Goal: Task Accomplishment & Management: Manage account settings

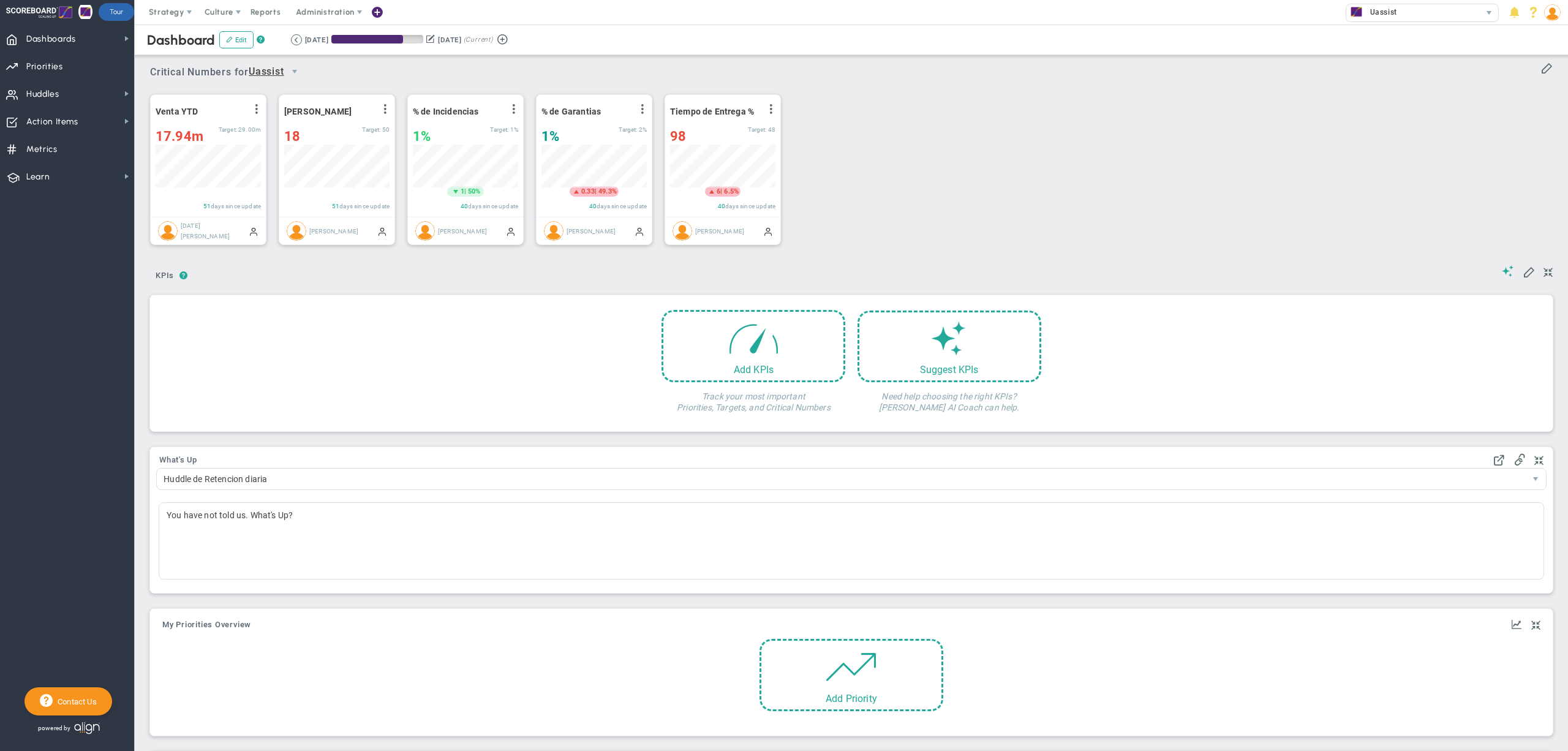
click at [317, 256] on div "Venta YTD View Historical Graph Edit Make "No Change" Update Add Past Update 17…" at bounding box center [846, 170] width 1418 height 172
click at [82, 151] on span "Metrics Metrics" at bounding box center [67, 148] width 134 height 28
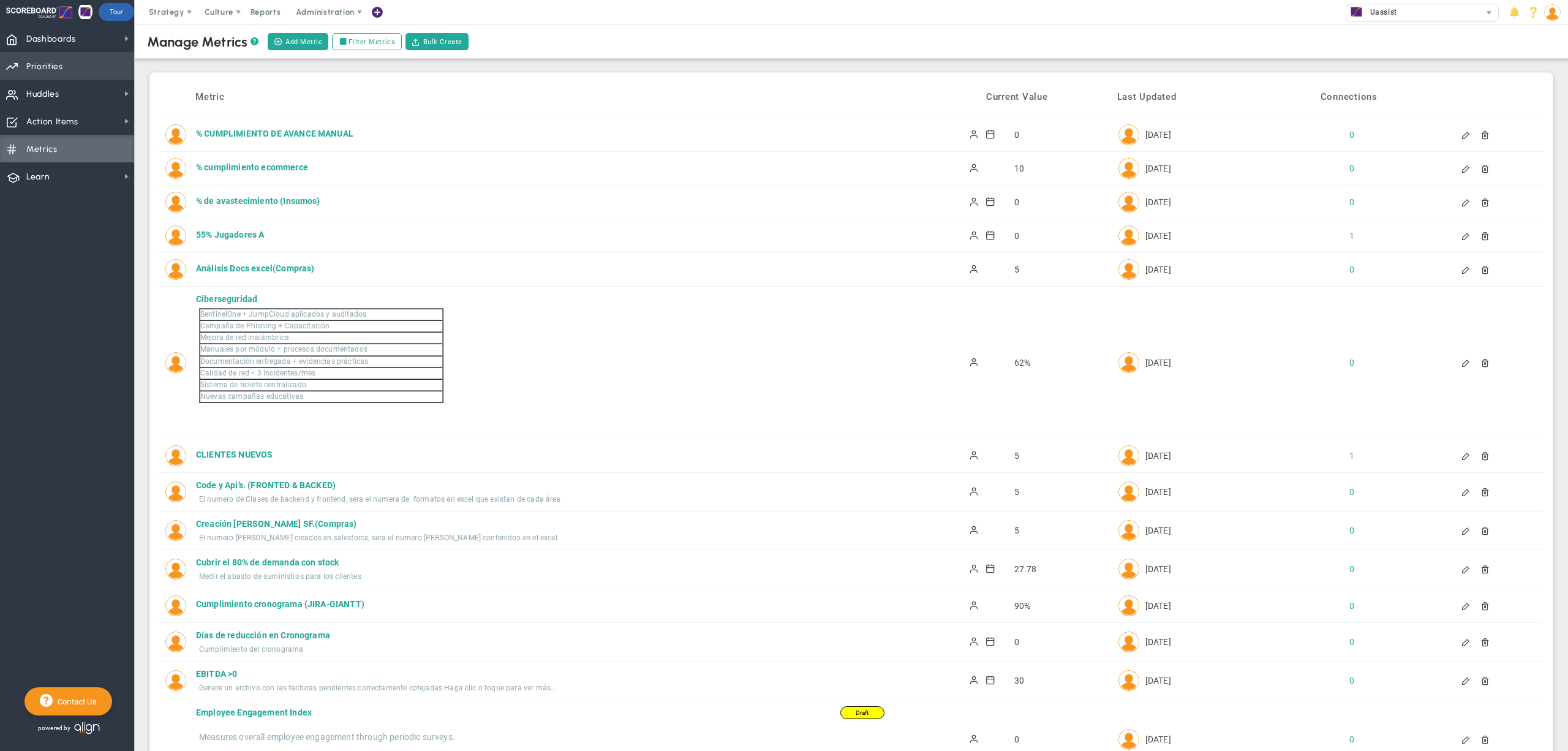
click at [72, 57] on span "Priorities OKR Tree Priorities OKRs" at bounding box center [67, 66] width 134 height 28
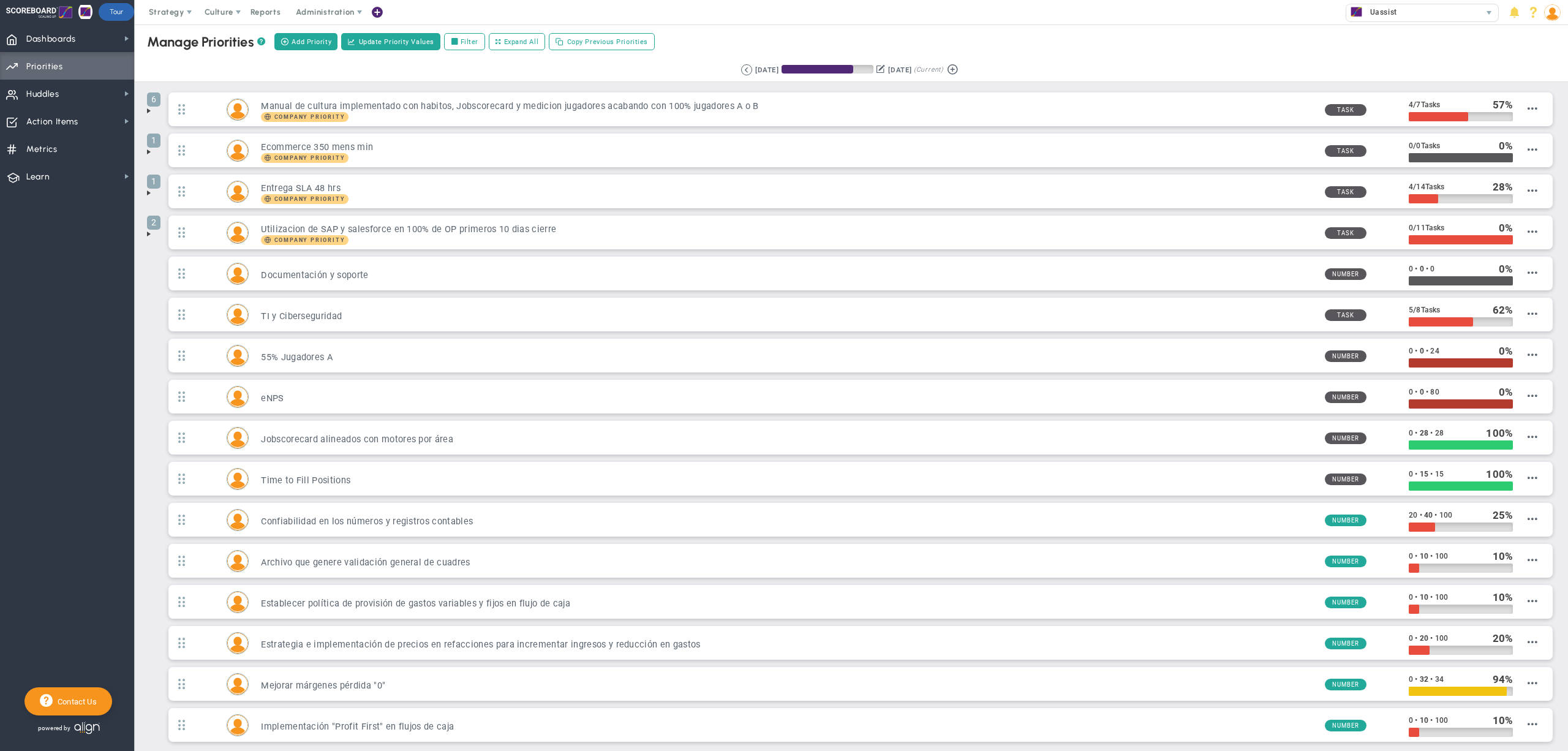
click at [1549, 19] on img at bounding box center [1552, 13] width 17 height 17
click at [1534, 133] on span "Sign Out" at bounding box center [1514, 135] width 99 height 25
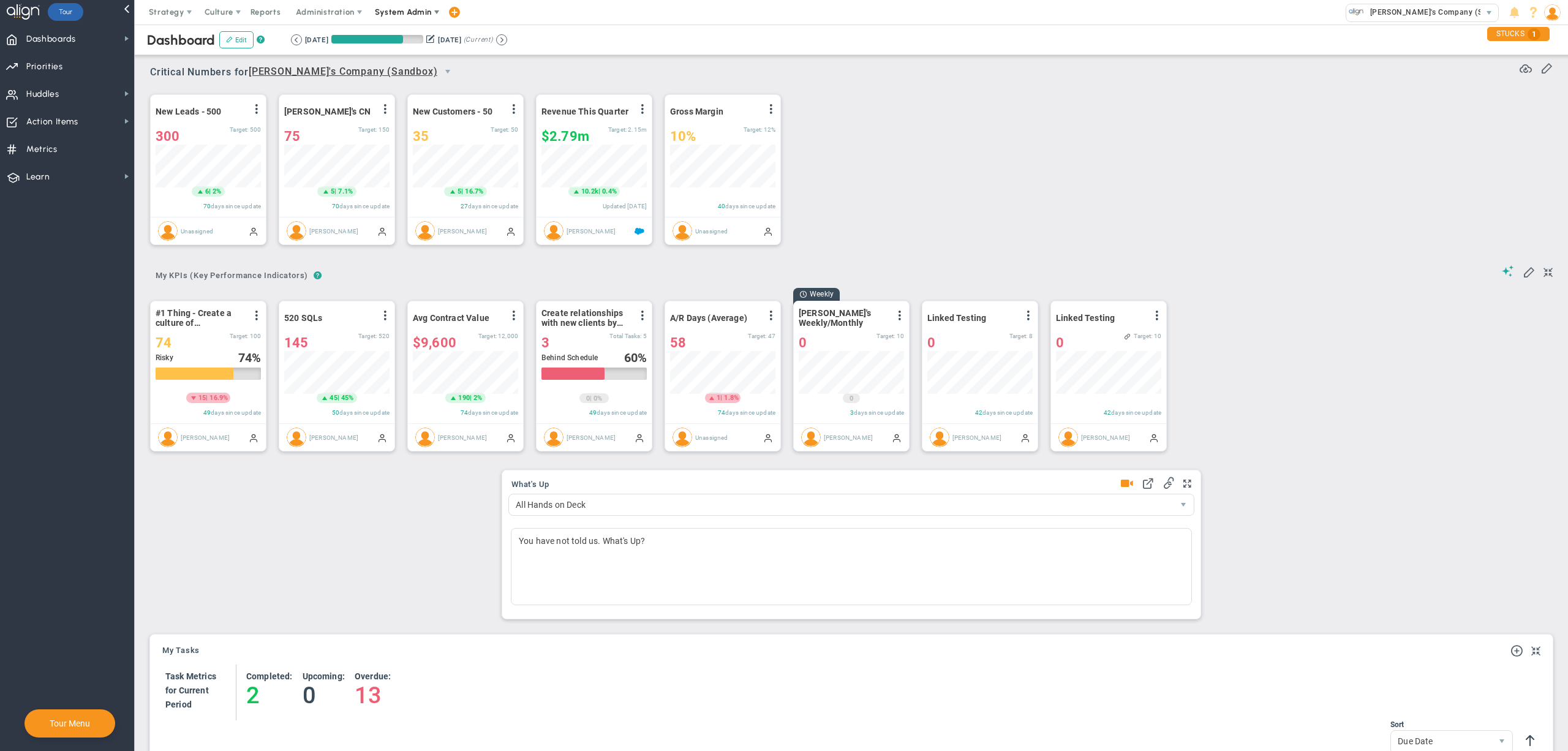
click at [392, 17] on span "System Admin" at bounding box center [403, 12] width 77 height 25
click at [408, 54] on span "Companies Overview" at bounding box center [439, 61] width 146 height 25
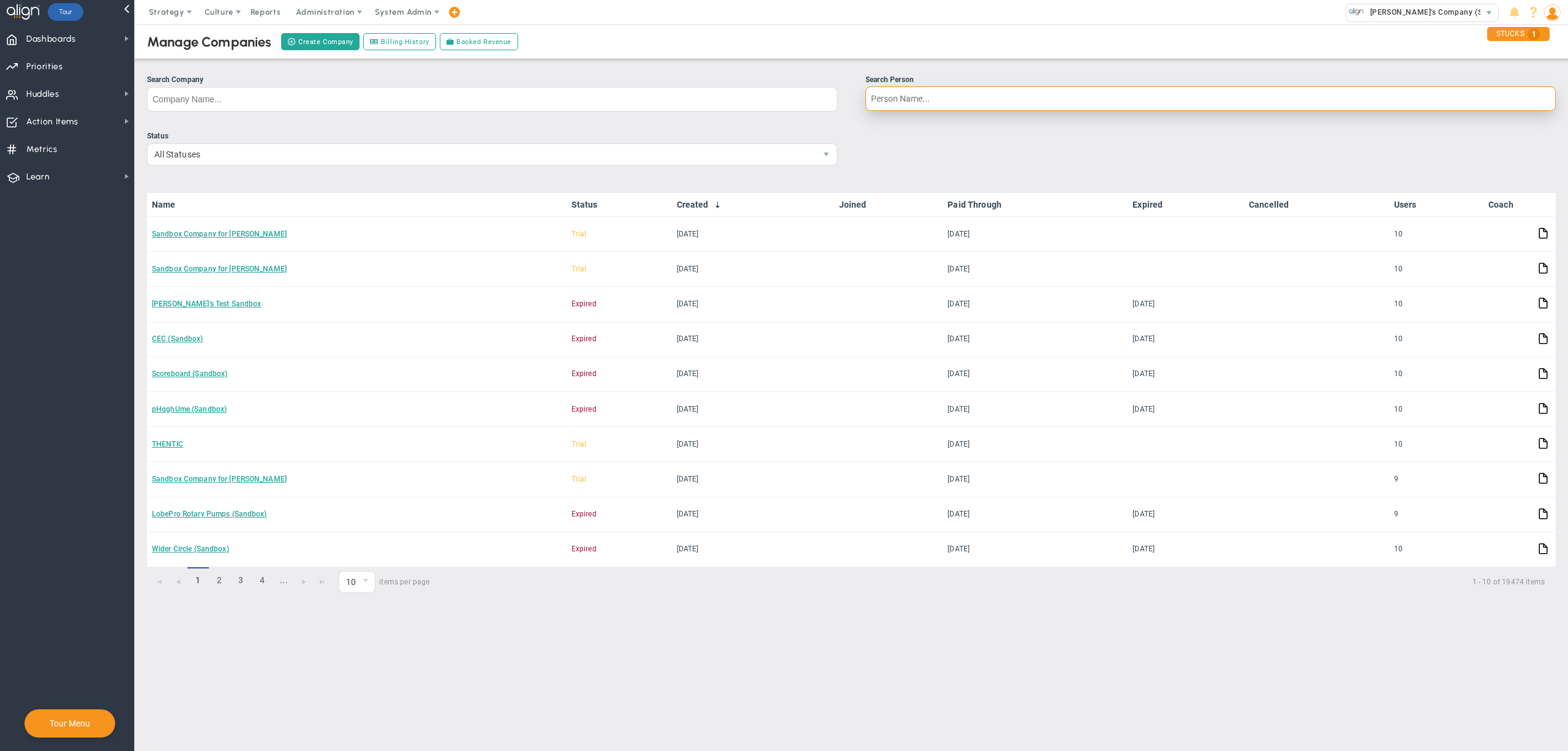
click at [946, 103] on input "Search Person" at bounding box center [1210, 99] width 691 height 25
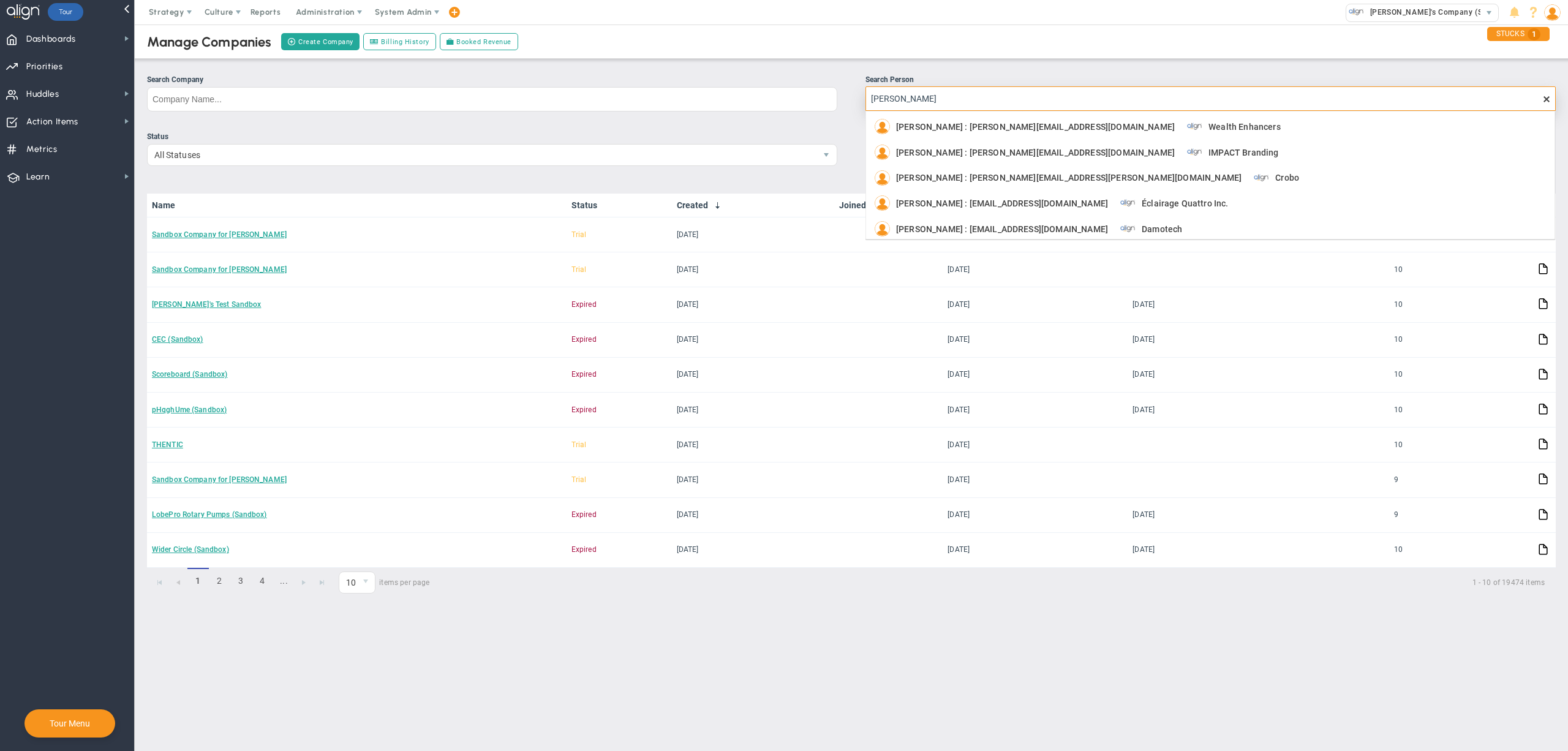
type input "robert bishop"
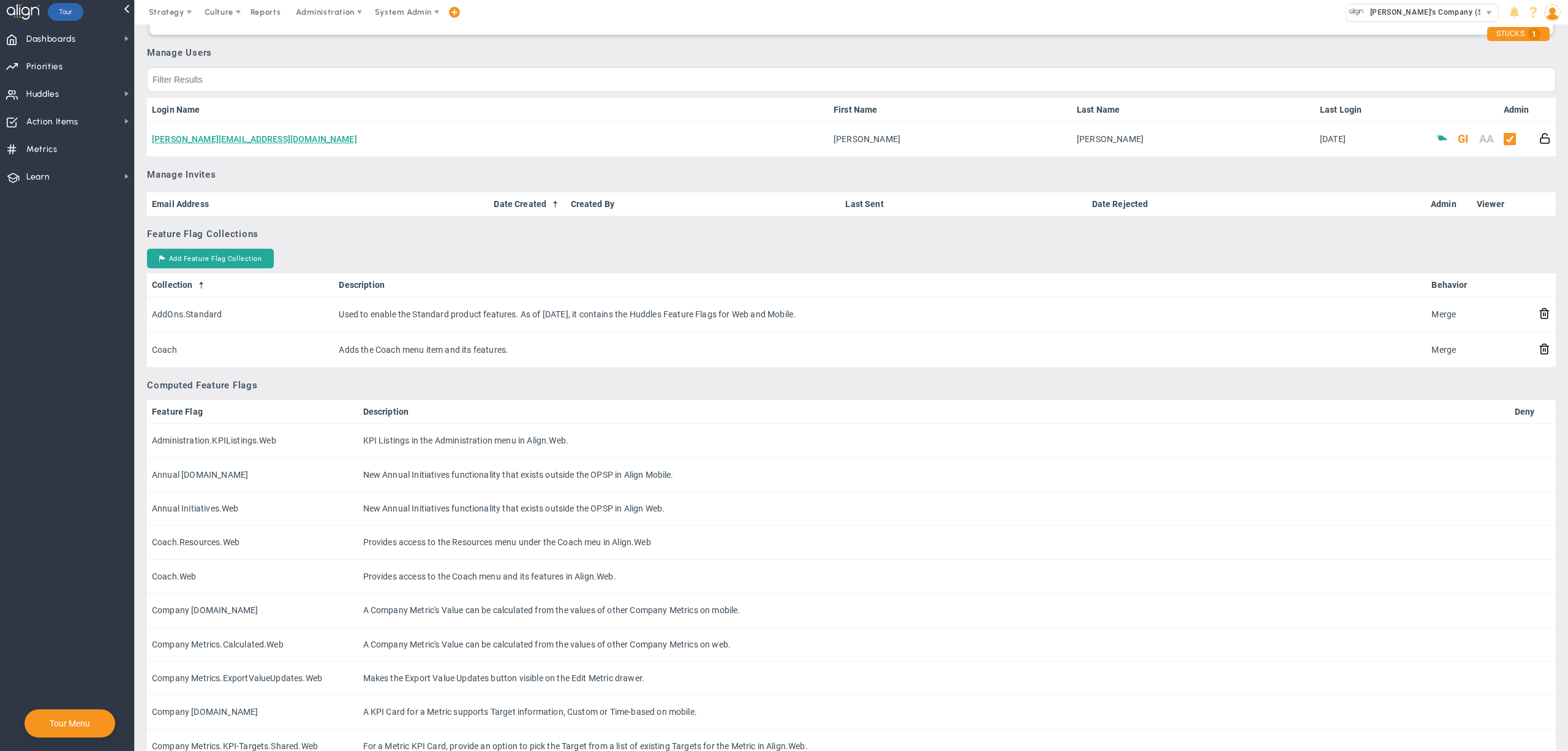
scroll to position [596, 0]
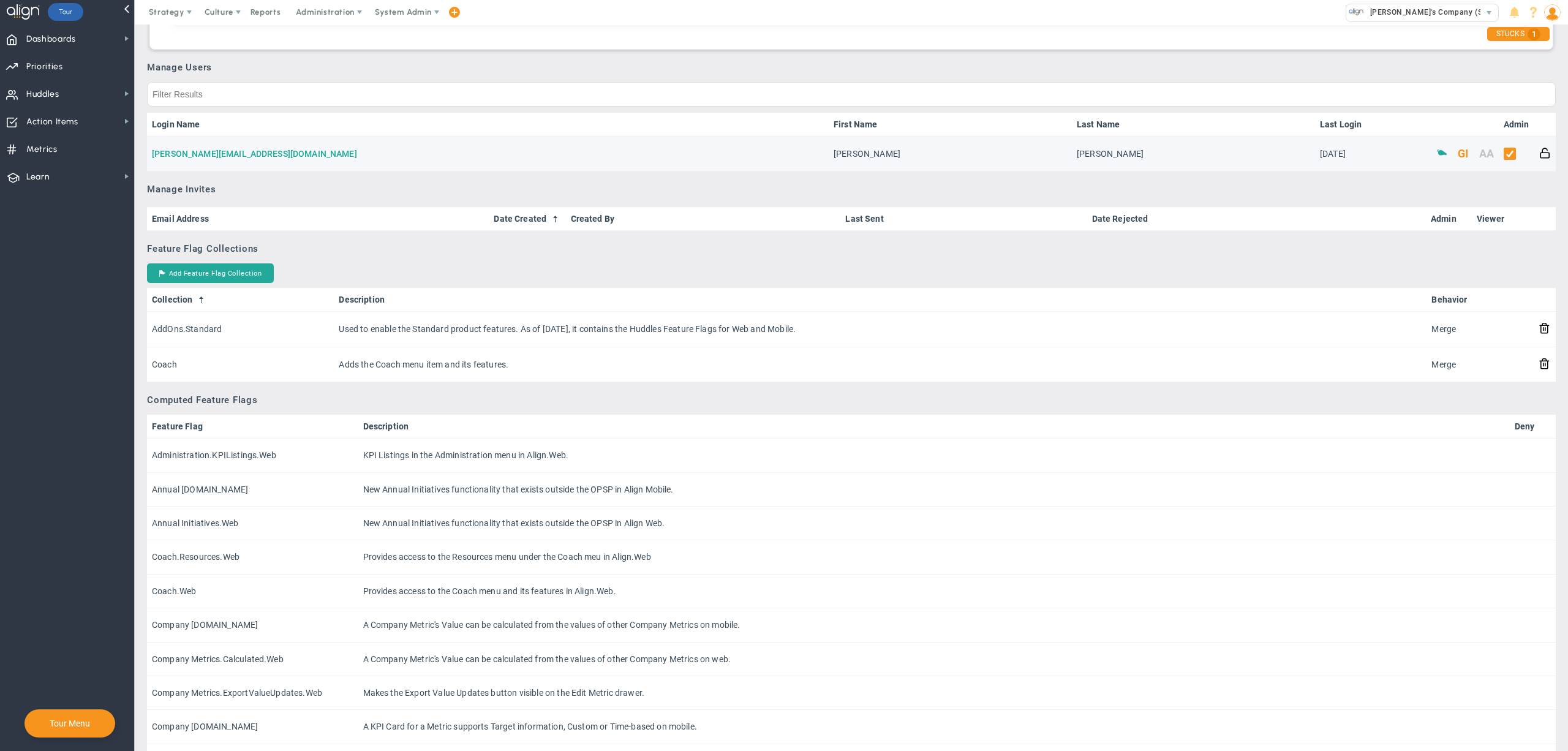
click at [221, 157] on link "bob@apex-consulting.biz" at bounding box center [254, 153] width 205 height 10
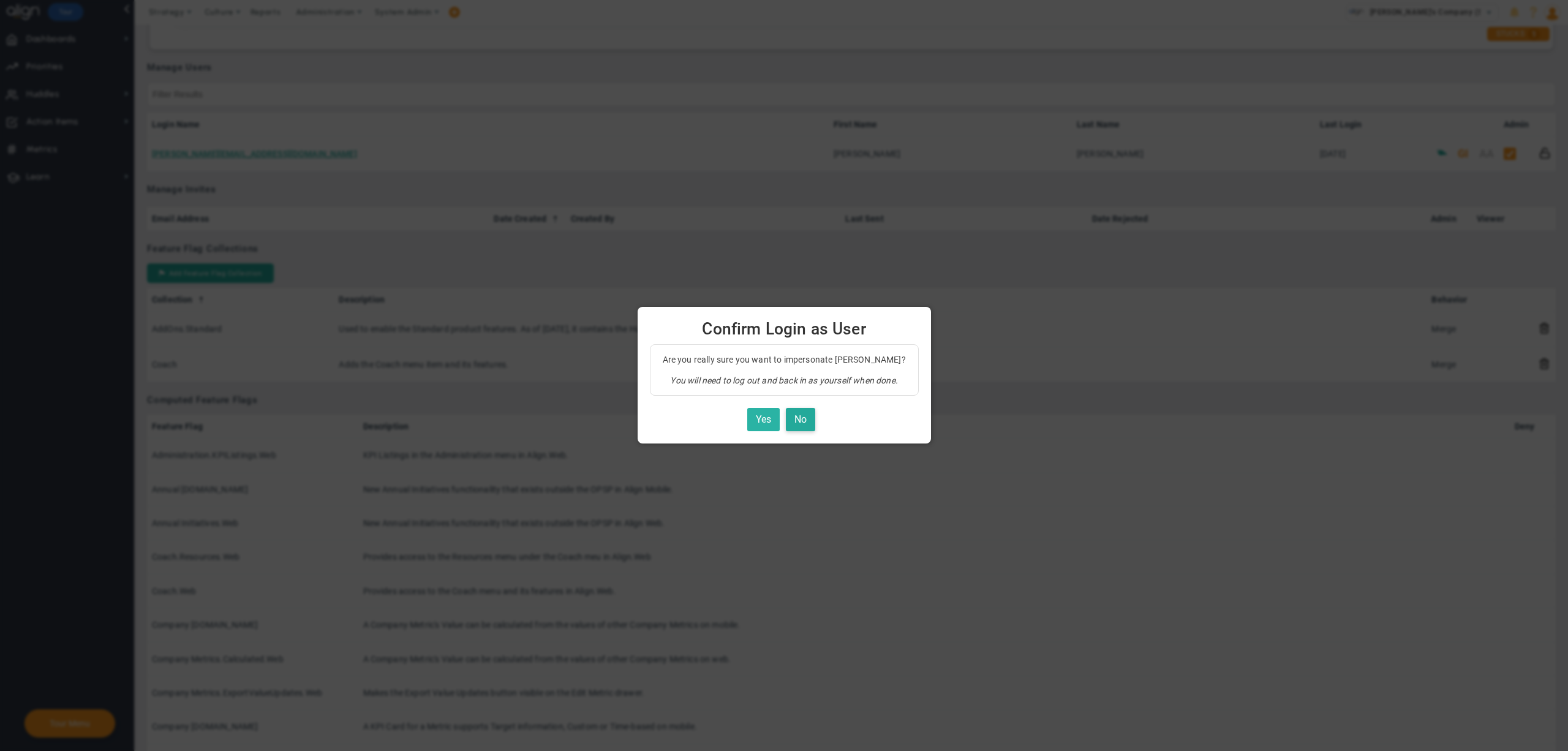
click at [764, 420] on button "Yes" at bounding box center [764, 420] width 32 height 24
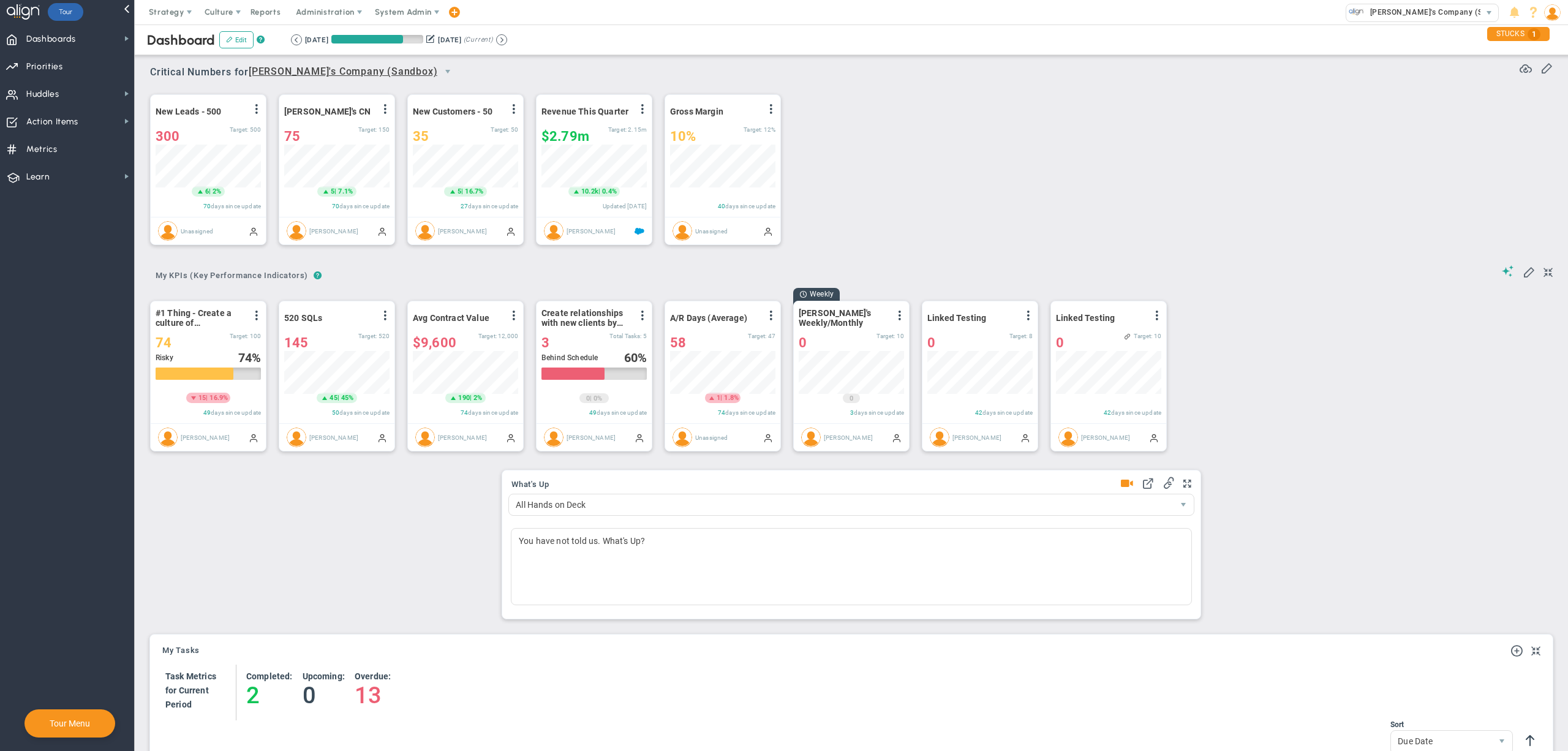
click at [961, 97] on div "New Leads - 500 View Historical Graph Edit Make "No Change" Update Add Past Upd…" at bounding box center [846, 170] width 1418 height 172
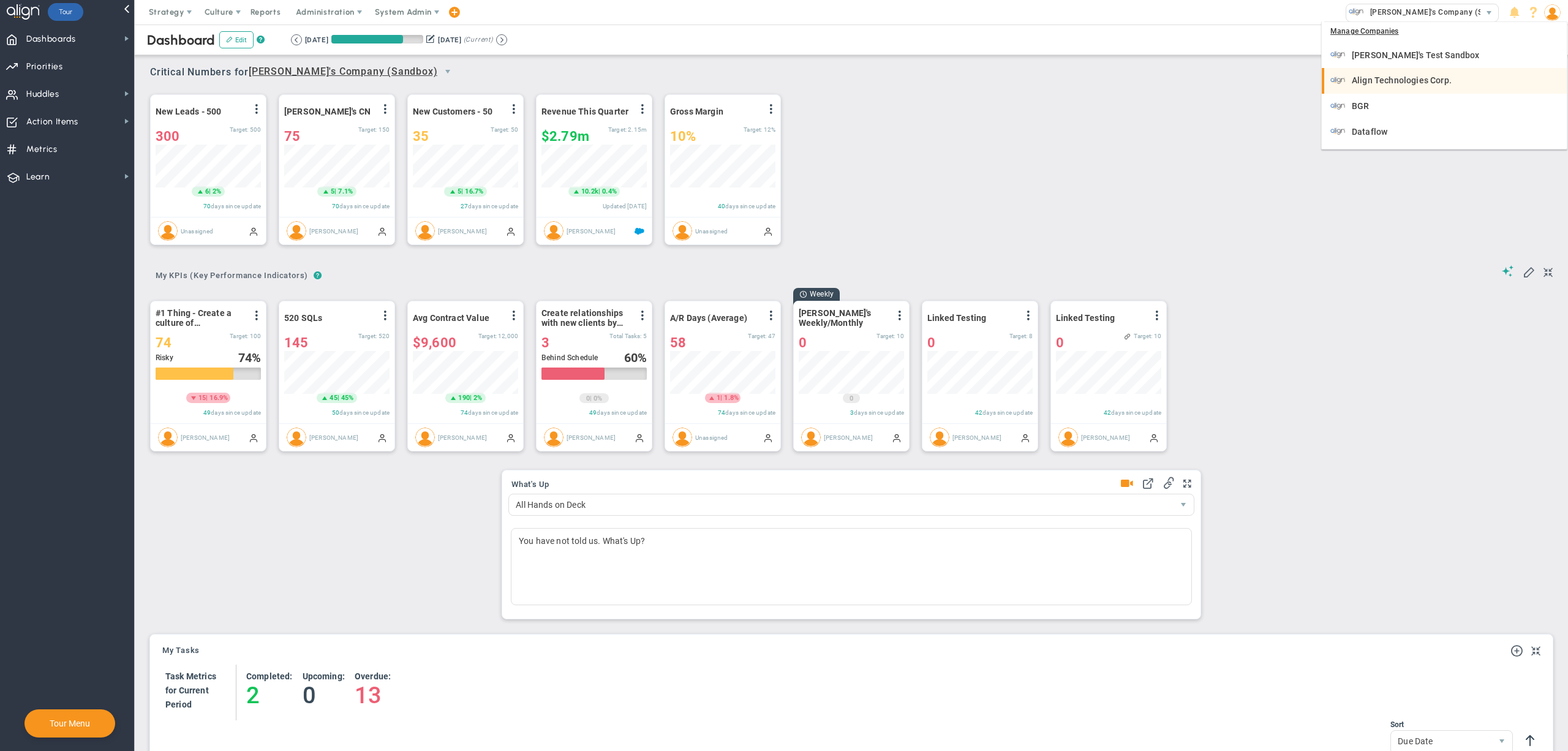
click at [1385, 76] on span "Align Technologies Corp." at bounding box center [1401, 80] width 100 height 8
